Goal: Transaction & Acquisition: Purchase product/service

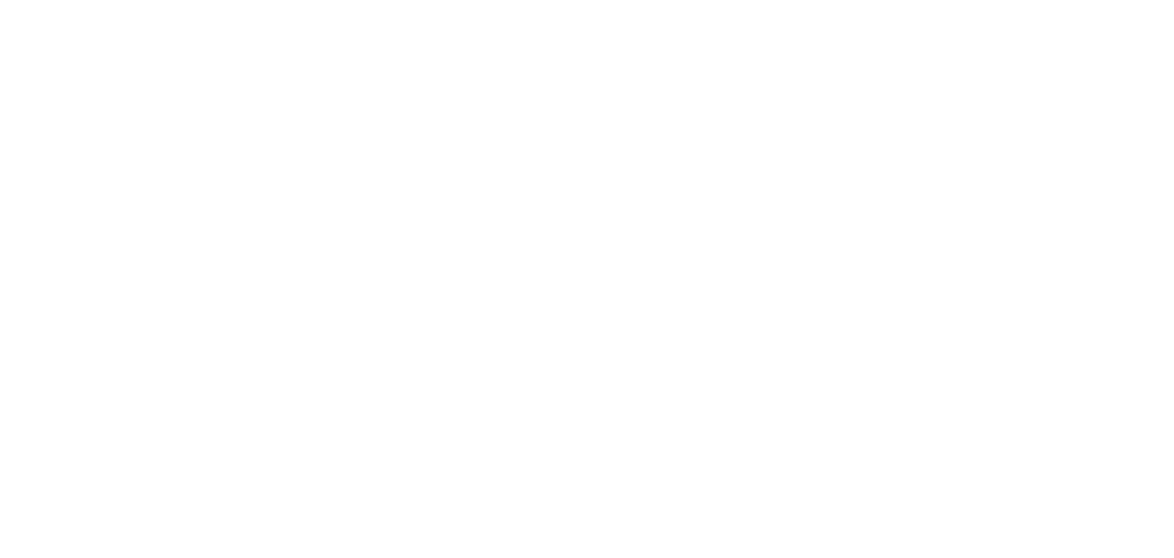
select select "Song"
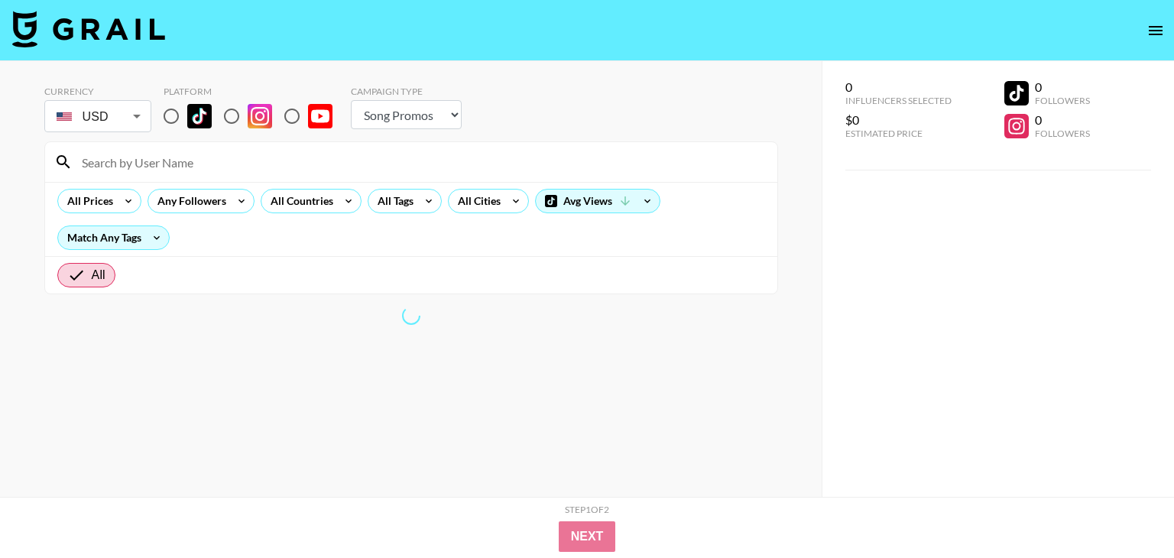
click at [287, 114] on input "radio" at bounding box center [292, 116] width 32 height 32
radio input "true"
click at [290, 117] on input "radio" at bounding box center [292, 116] width 32 height 32
click at [286, 119] on input "radio" at bounding box center [292, 116] width 32 height 32
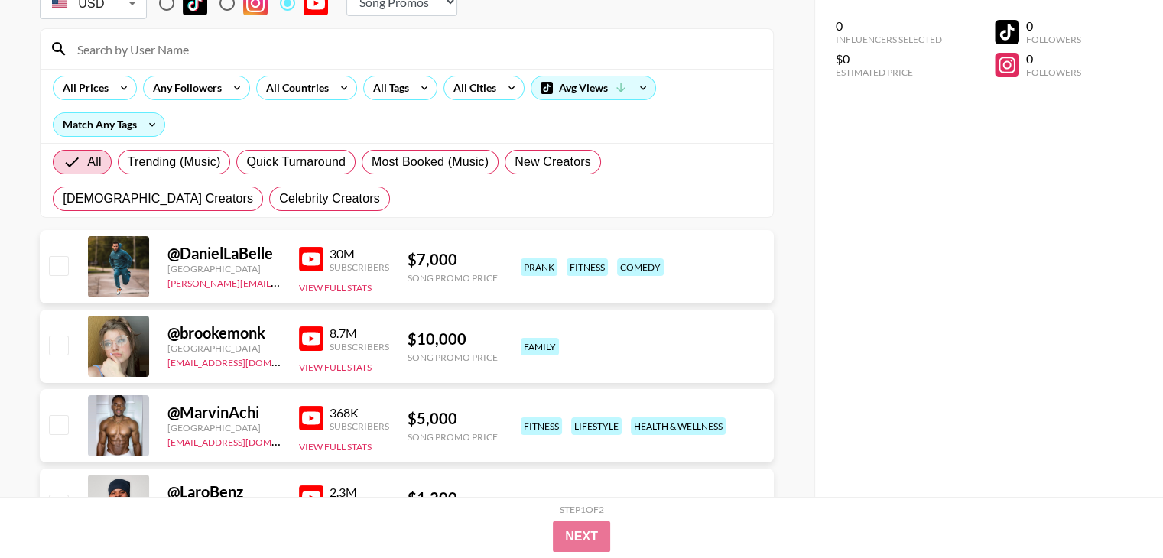
scroll to position [127, 0]
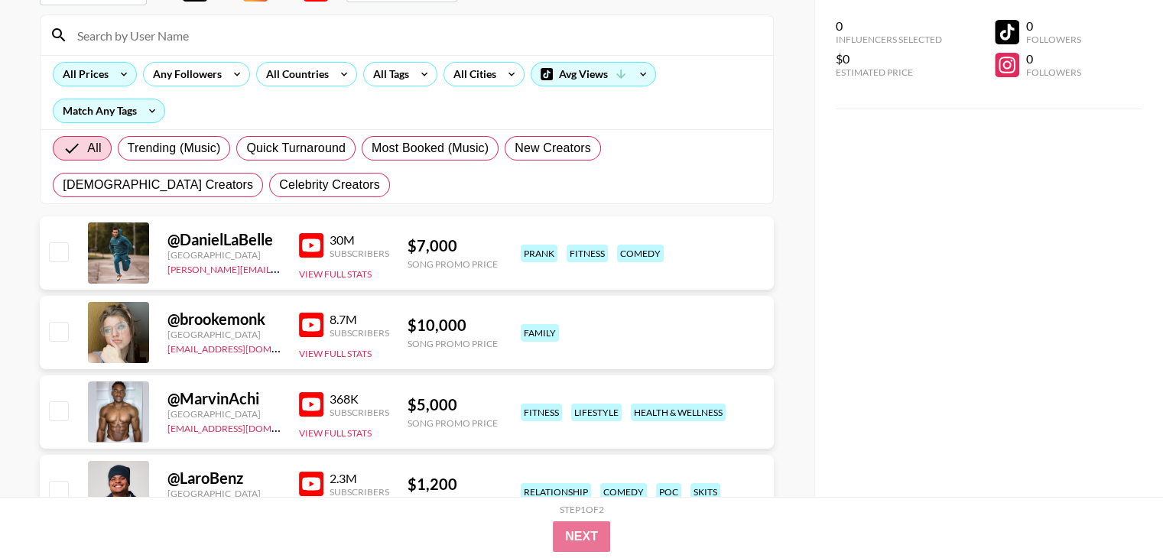
click at [107, 77] on div "All Prices" at bounding box center [83, 74] width 58 height 23
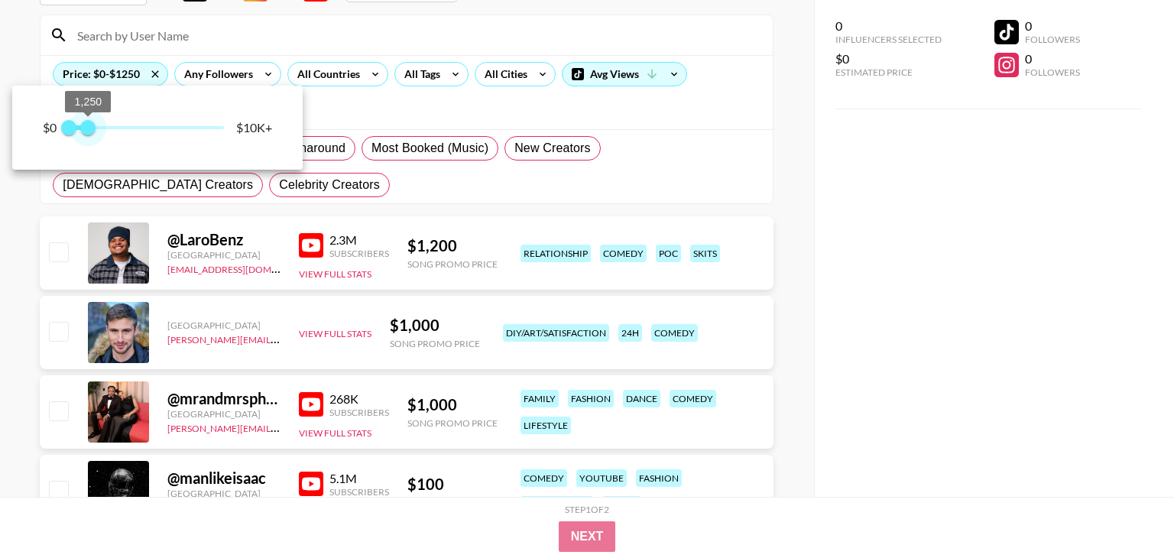
type input "1500"
drag, startPoint x: 153, startPoint y: 127, endPoint x: 92, endPoint y: 130, distance: 61.2
click at [92, 130] on span "1,500" at bounding box center [91, 127] width 15 height 15
click at [0, 328] on div at bounding box center [587, 279] width 1174 height 558
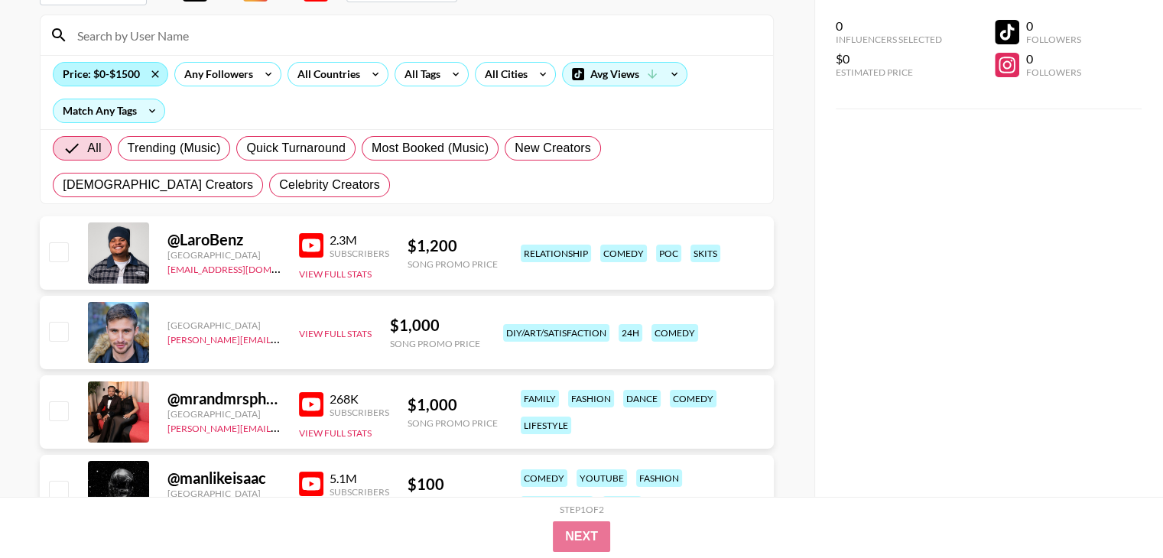
click at [134, 76] on div "Price: $0-$1500" at bounding box center [111, 74] width 114 height 23
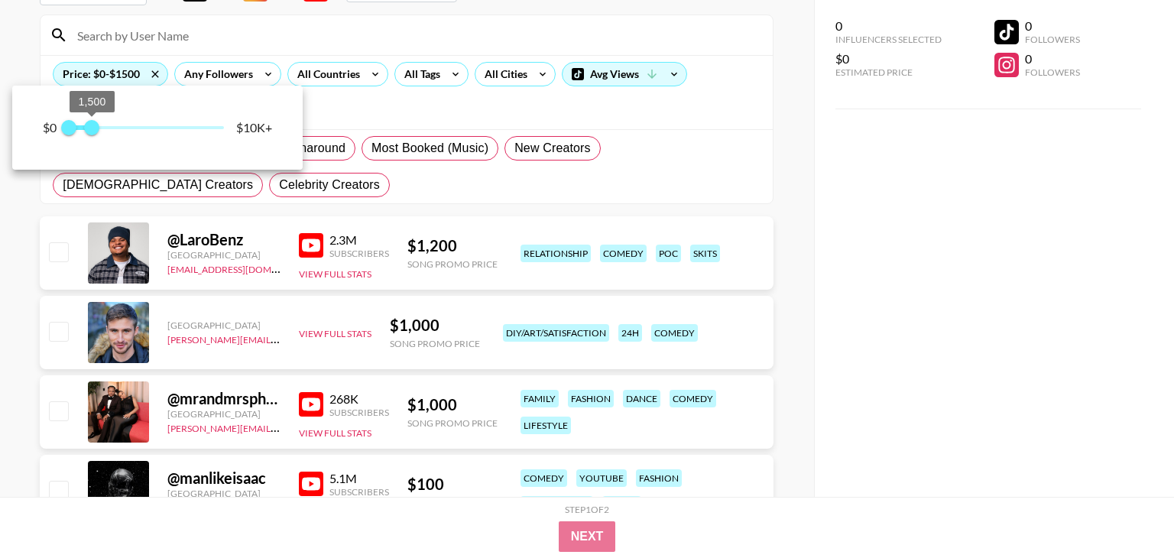
type input "1750"
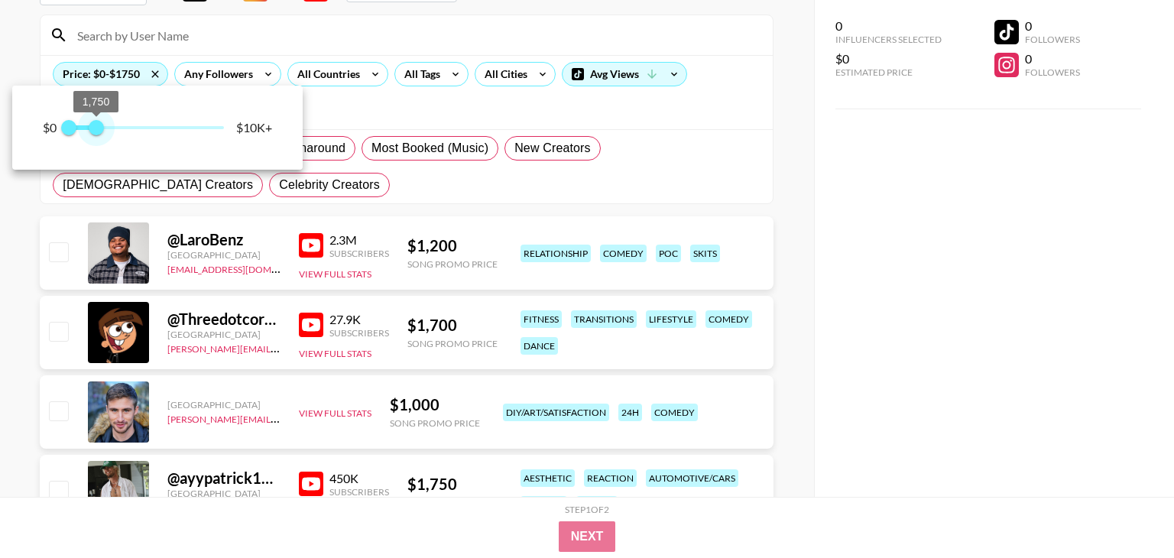
click at [97, 129] on span "1,750" at bounding box center [96, 127] width 15 height 15
click at [0, 349] on div at bounding box center [587, 279] width 1174 height 558
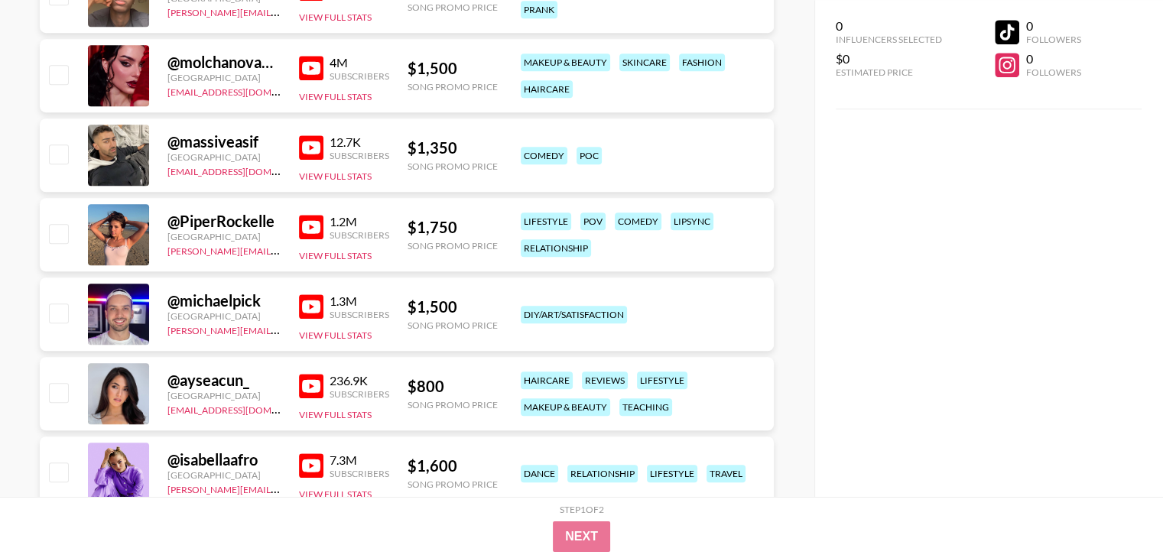
scroll to position [1147, 0]
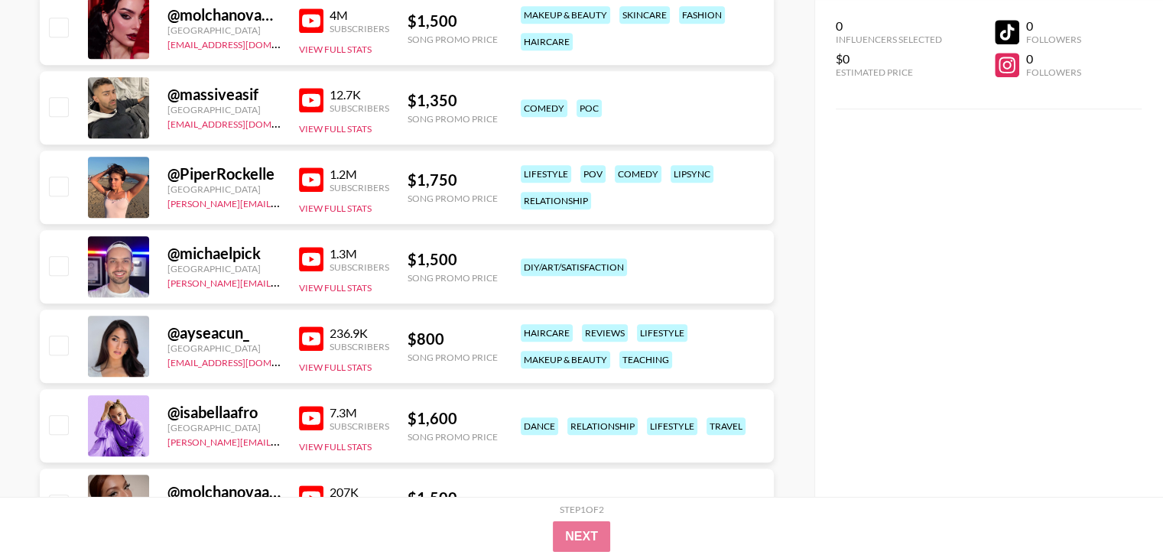
click at [318, 343] on img at bounding box center [311, 338] width 24 height 24
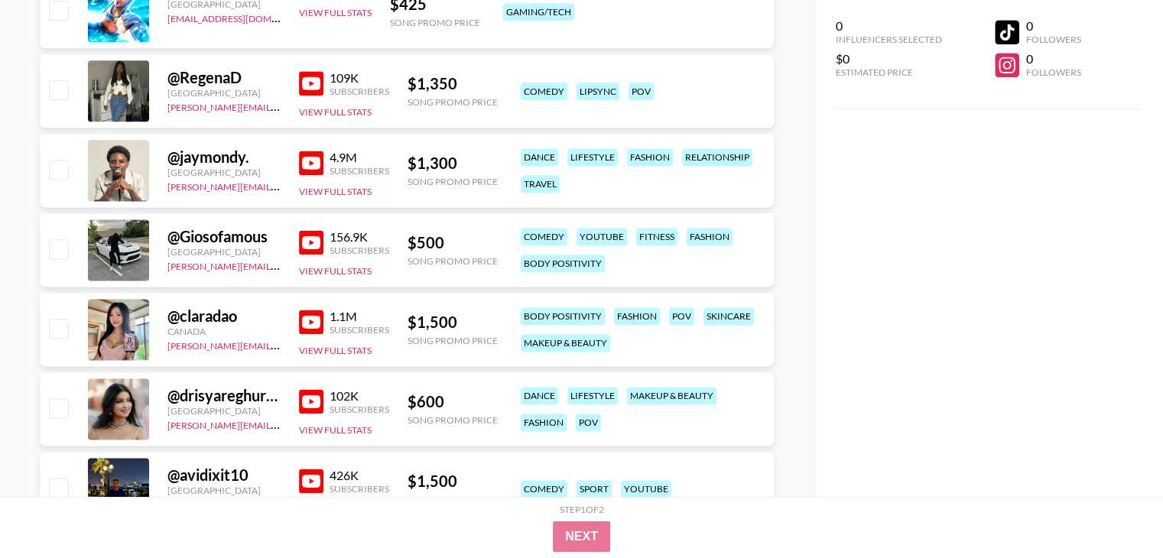
scroll to position [2293, 0]
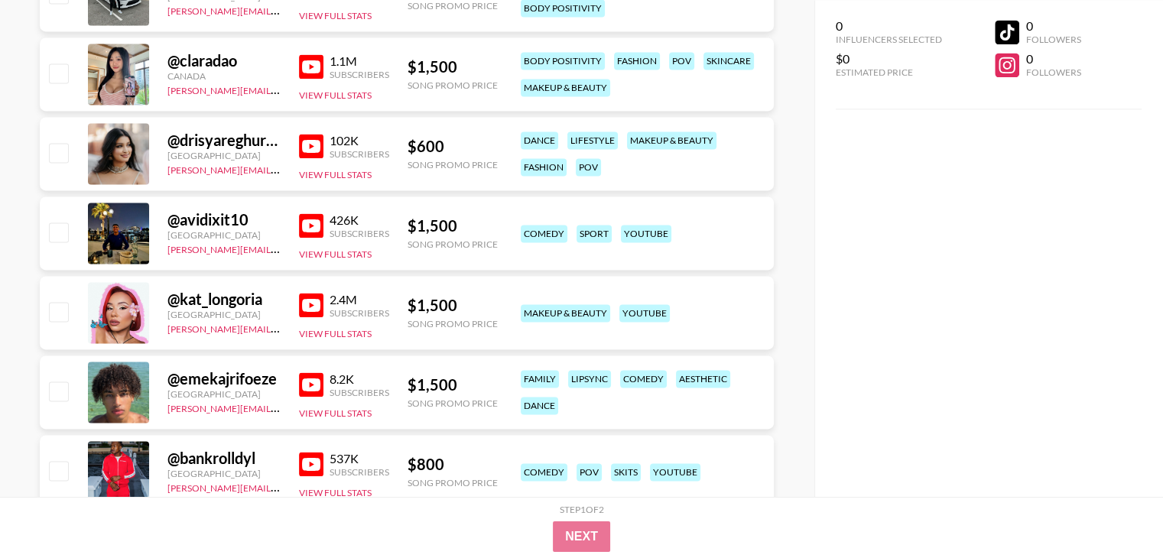
click at [314, 149] on img at bounding box center [311, 146] width 24 height 24
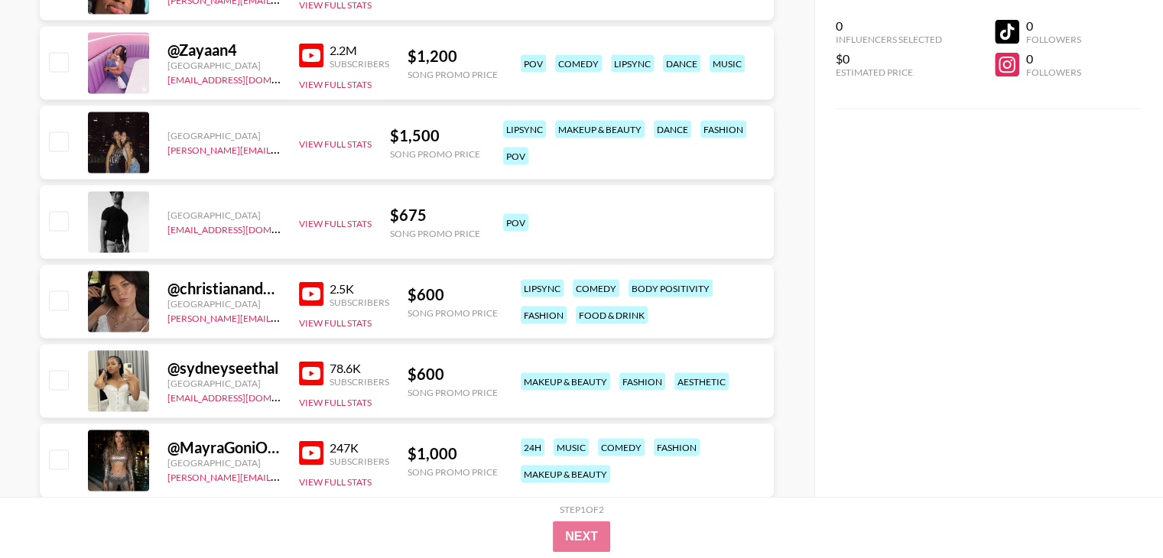
scroll to position [3184, 0]
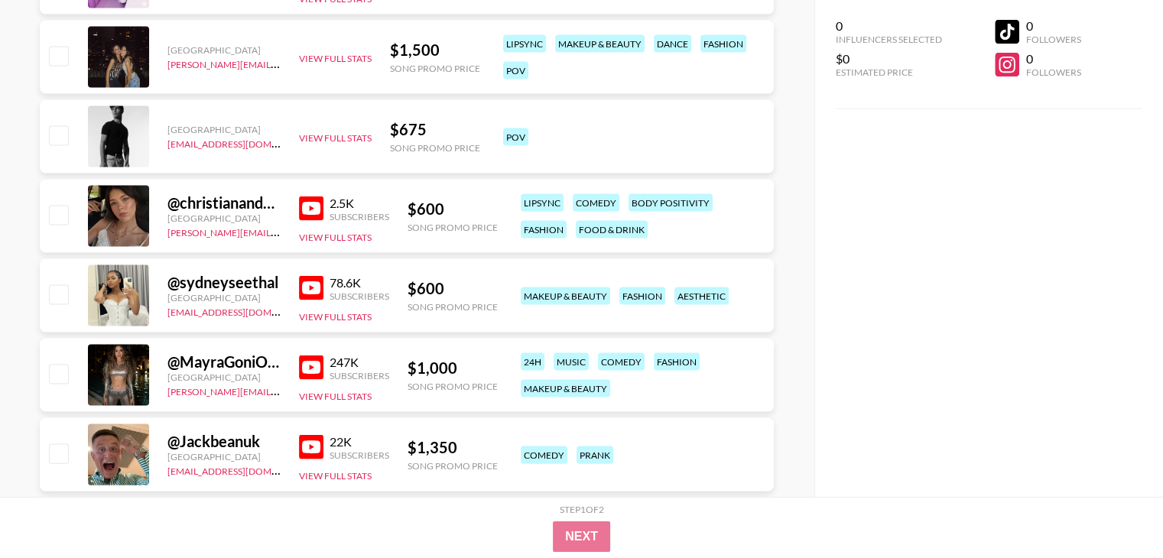
click at [312, 290] on img at bounding box center [311, 288] width 24 height 24
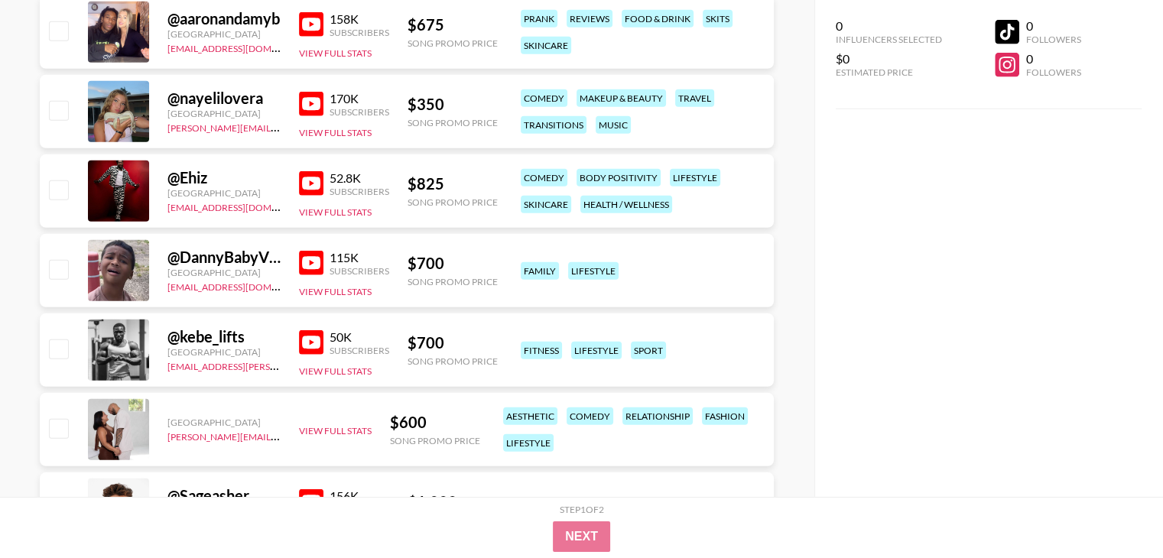
scroll to position [15796, 0]
